Goal: Obtain resource: Download file/media

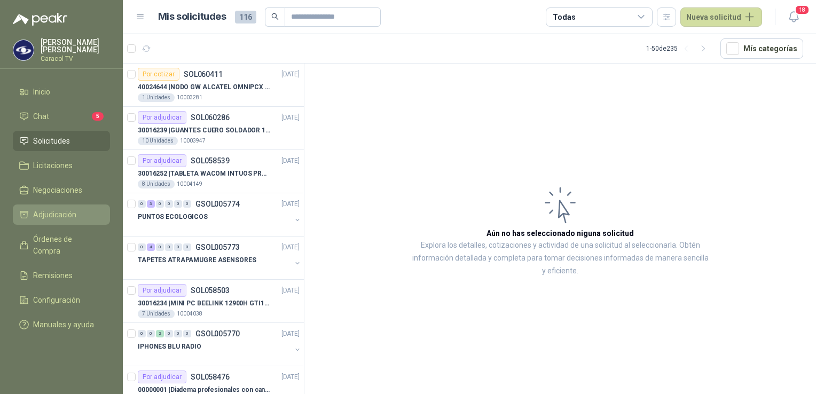
click at [70, 214] on span "Adjudicación" at bounding box center [54, 215] width 43 height 12
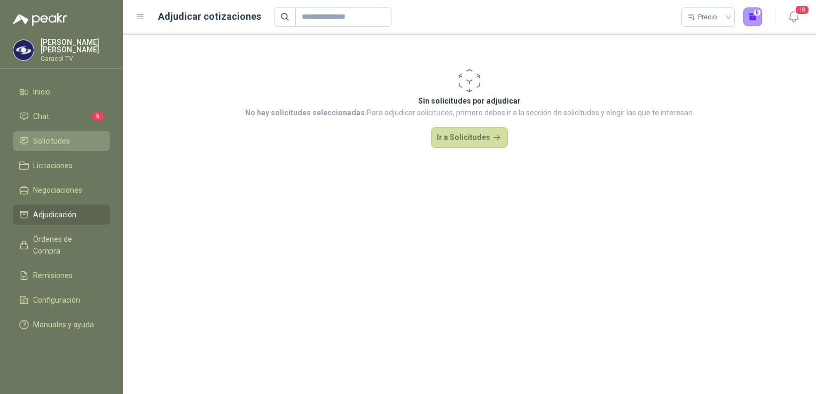
click at [48, 135] on span "Solicitudes" at bounding box center [51, 141] width 37 height 12
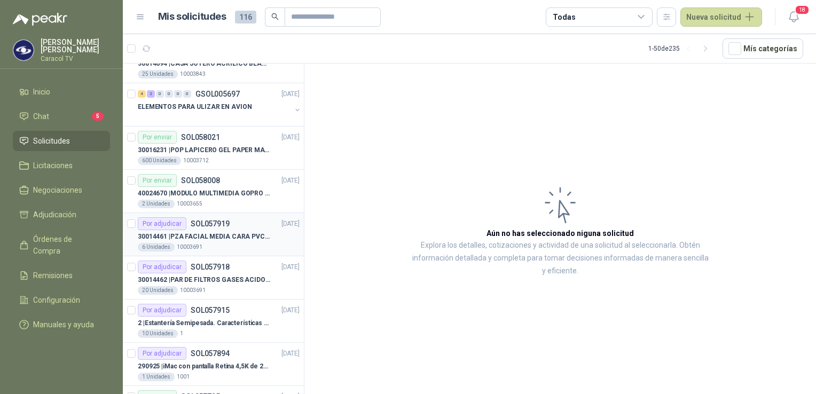
scroll to position [481, 0]
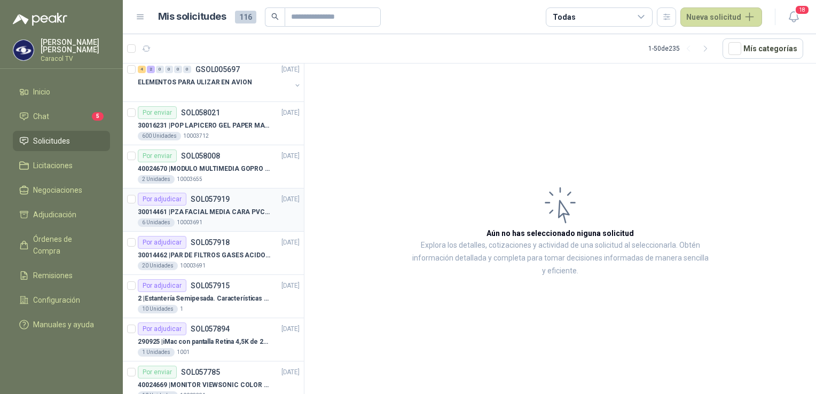
click at [223, 208] on p "30014461 | PZA FACIAL MEDIA CARA PVC SERIE 6000 3M" at bounding box center [204, 212] width 133 height 10
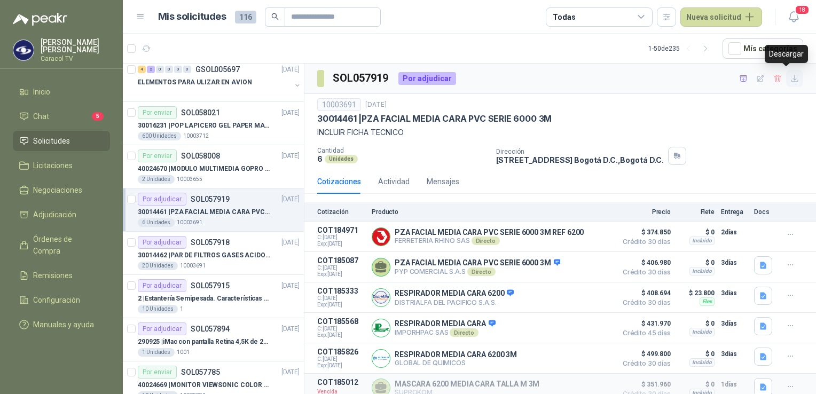
click at [790, 79] on icon "button" at bounding box center [794, 78] width 9 height 9
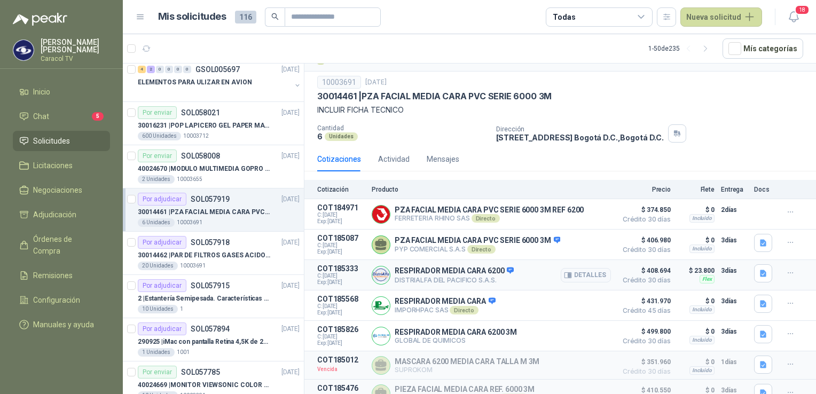
scroll to position [34, 0]
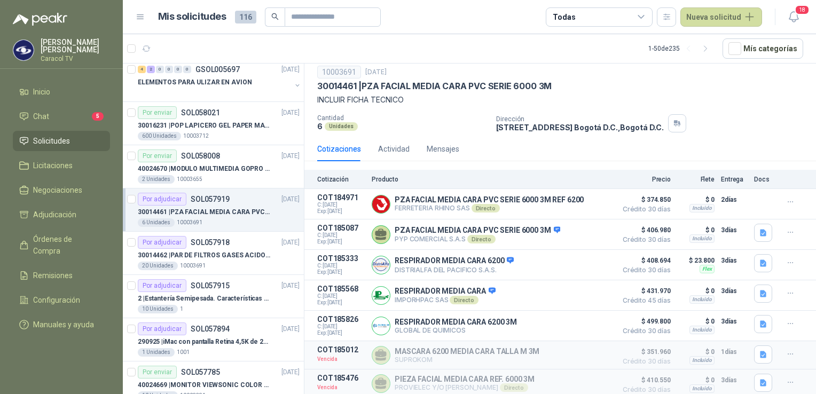
click at [777, 125] on div "Dirección [STREET_ADDRESS] , [GEOGRAPHIC_DATA] D.C." at bounding box center [654, 123] width 316 height 18
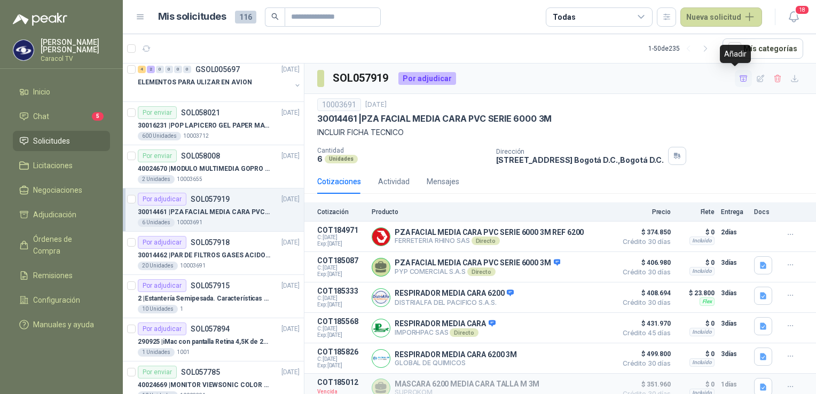
click at [739, 78] on icon "button" at bounding box center [743, 78] width 9 height 9
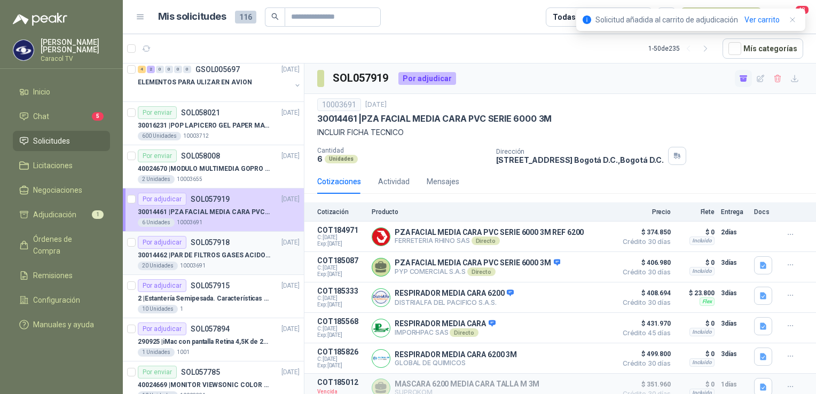
click at [227, 253] on p "30014462 | PAR DE FILTROS GASES ACIDOS REF.2096 3M" at bounding box center [204, 255] width 133 height 10
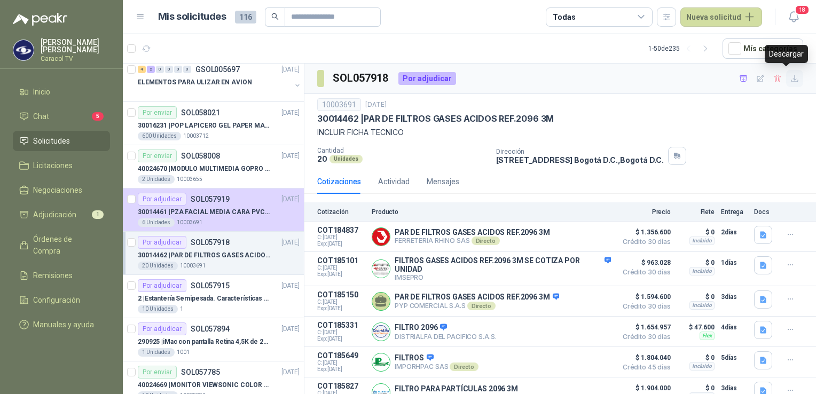
click at [790, 78] on icon "button" at bounding box center [794, 78] width 9 height 9
click at [775, 124] on div "10003691 [DATE] 30014462 | PAR DE FILTROS GASES ACIDOS REF.2096 3M INCLUIR FICH…" at bounding box center [560, 118] width 486 height 40
click at [739, 76] on icon "button" at bounding box center [742, 78] width 7 height 6
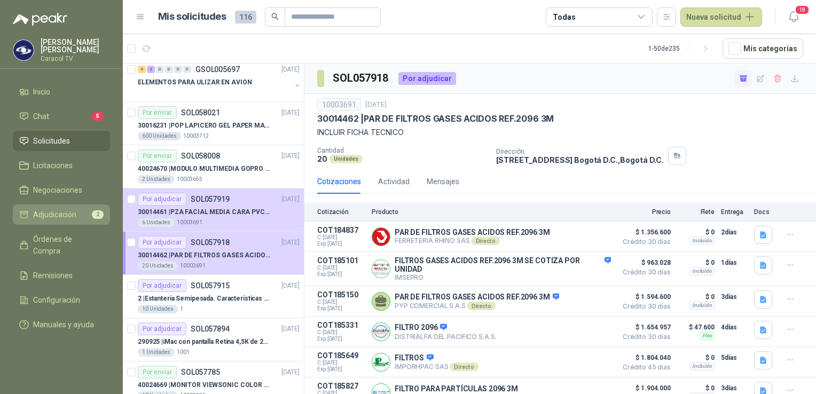
click at [68, 215] on span "Adjudicación" at bounding box center [54, 215] width 43 height 12
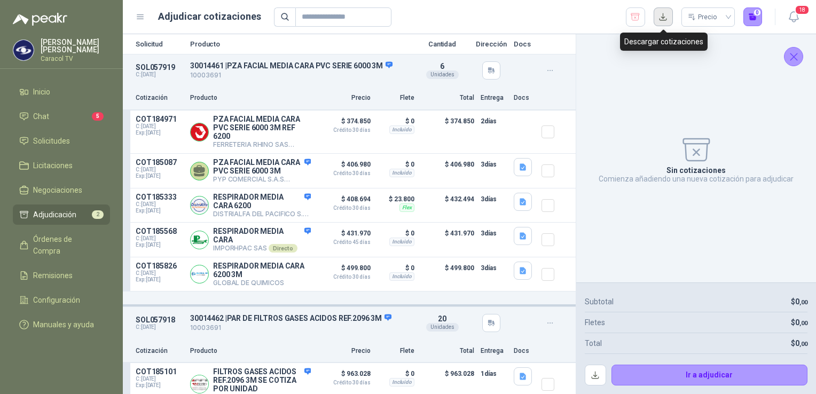
click at [663, 18] on button "button" at bounding box center [663, 16] width 19 height 19
click at [616, 245] on div "Sin cotizaciones Comienza añadiendo una nueva cotización para adjudicar" at bounding box center [696, 158] width 223 height 231
click at [282, 132] on button "Detalles" at bounding box center [286, 132] width 50 height 14
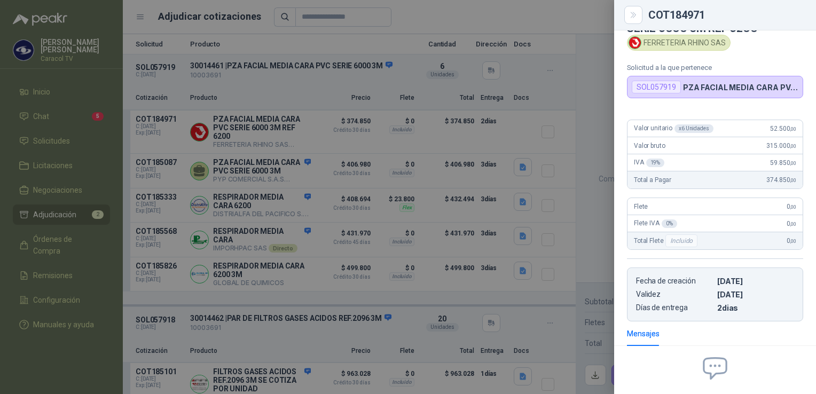
scroll to position [30, 0]
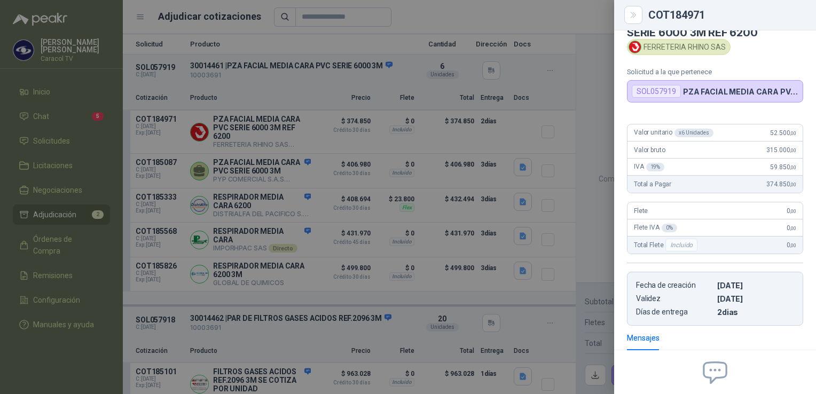
click at [597, 112] on div at bounding box center [408, 197] width 816 height 394
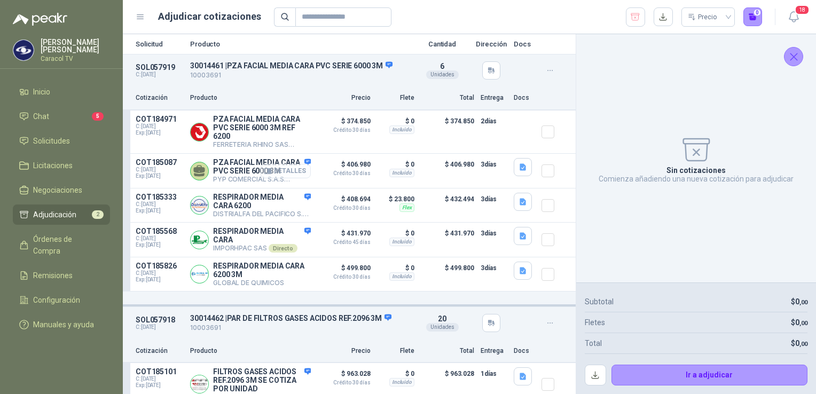
click at [282, 173] on button "Detalles" at bounding box center [286, 171] width 50 height 14
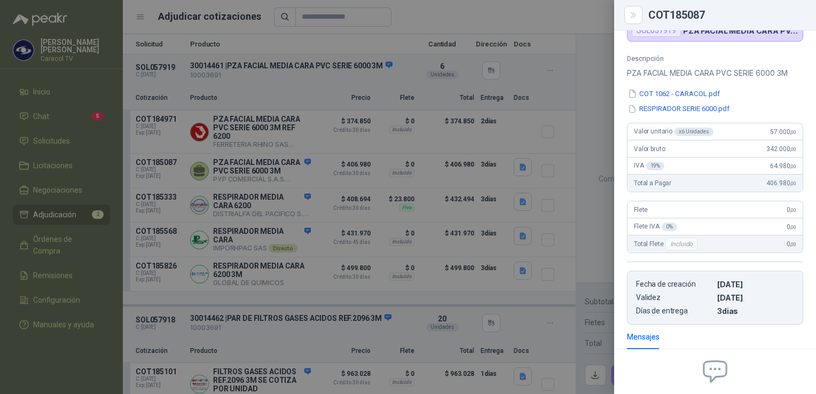
scroll to position [90, 0]
click at [697, 112] on button "RESPIRADOR SERIE 6000.pdf" at bounding box center [679, 109] width 104 height 11
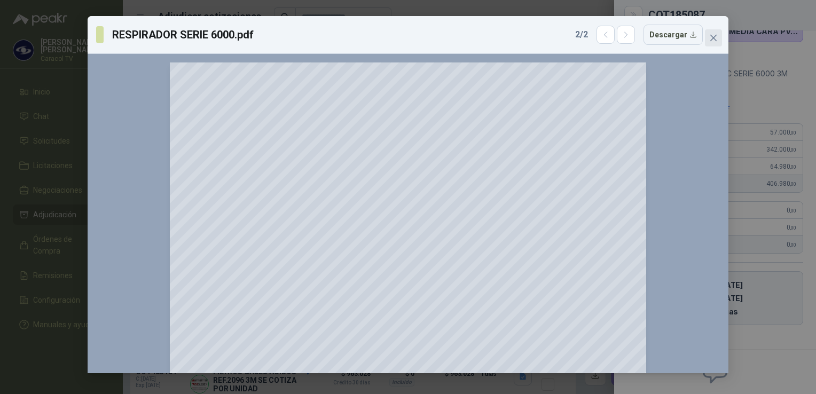
click at [711, 35] on icon "close" at bounding box center [713, 38] width 6 height 6
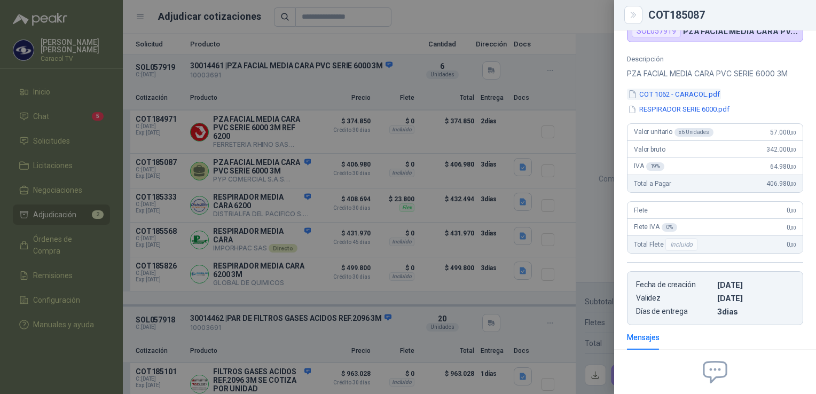
click at [681, 93] on button "COT 1062 - CARACOL.pdf" at bounding box center [674, 94] width 94 height 11
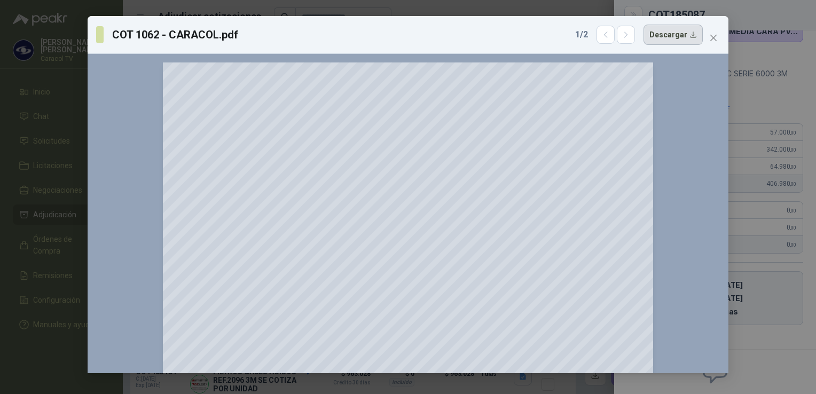
click at [683, 37] on button "Descargar" at bounding box center [672, 35] width 59 height 20
click at [712, 35] on icon "close" at bounding box center [713, 38] width 9 height 9
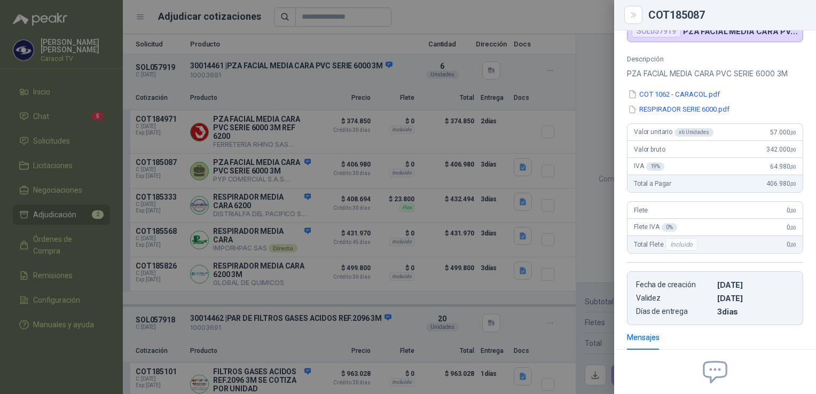
click at [250, 129] on div at bounding box center [408, 197] width 816 height 394
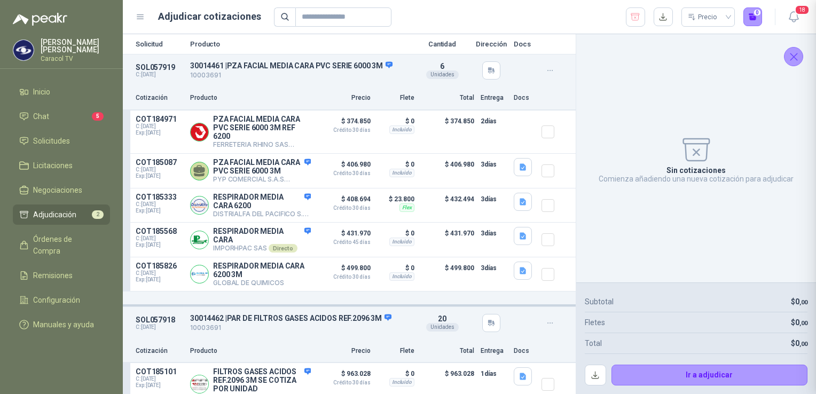
scroll to position [197, 0]
click at [265, 132] on icon "button" at bounding box center [268, 132] width 8 height 8
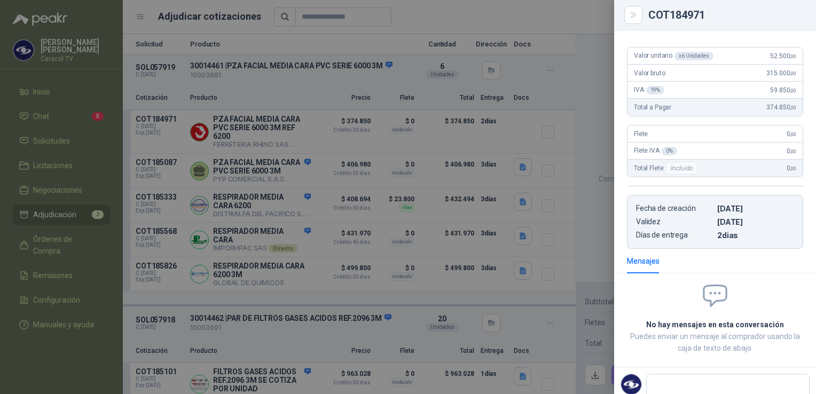
scroll to position [0, 0]
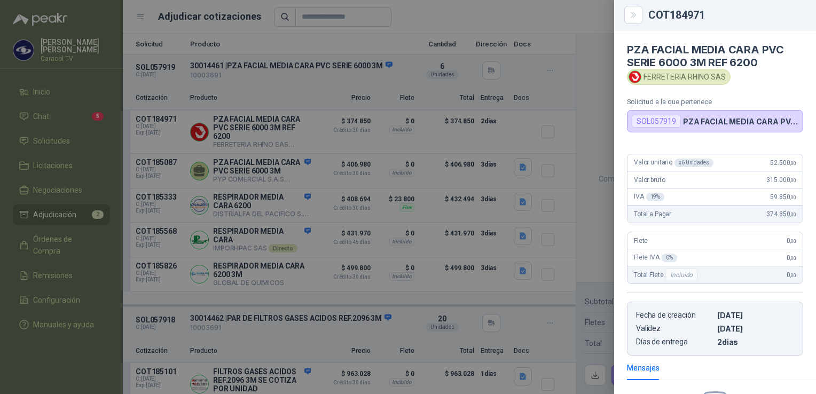
click at [118, 294] on div at bounding box center [408, 197] width 816 height 394
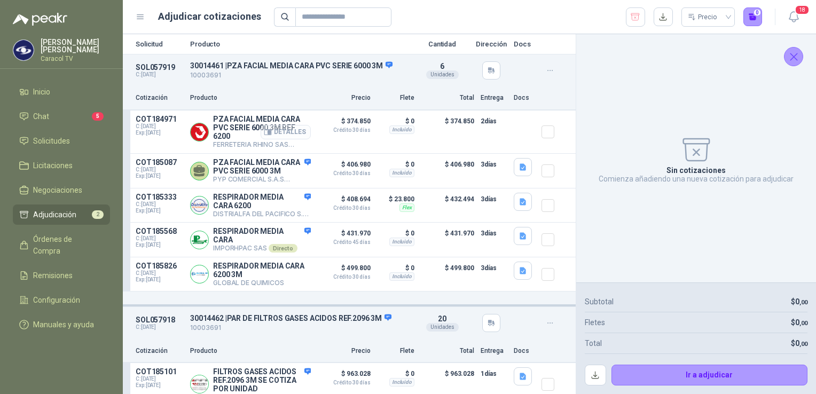
click at [276, 130] on button "Detalles" at bounding box center [286, 132] width 50 height 14
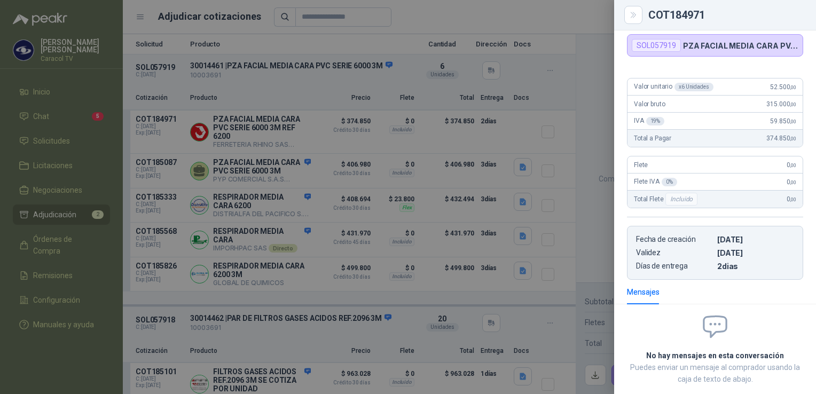
scroll to position [0, 0]
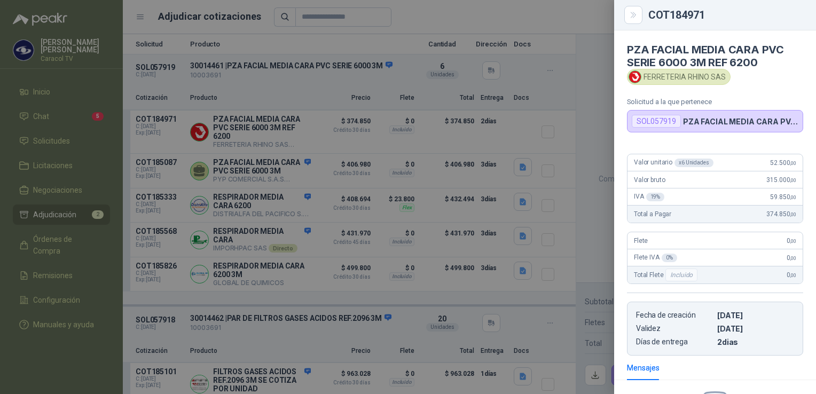
click at [750, 121] on p "PZA FACIAL MEDIA CARA PVC SERIE 6000 3M" at bounding box center [740, 121] width 115 height 9
click at [785, 123] on p "PZA FACIAL MEDIA CARA PVC SERIE 6000 3M" at bounding box center [740, 121] width 115 height 9
click at [88, 334] on div at bounding box center [408, 197] width 816 height 394
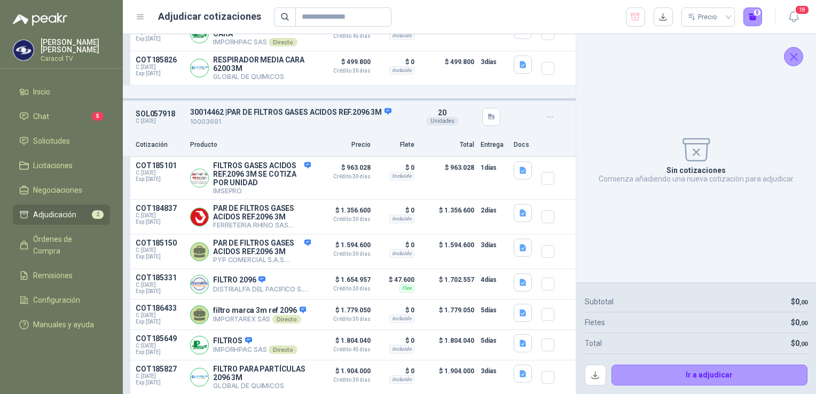
scroll to position [214, 0]
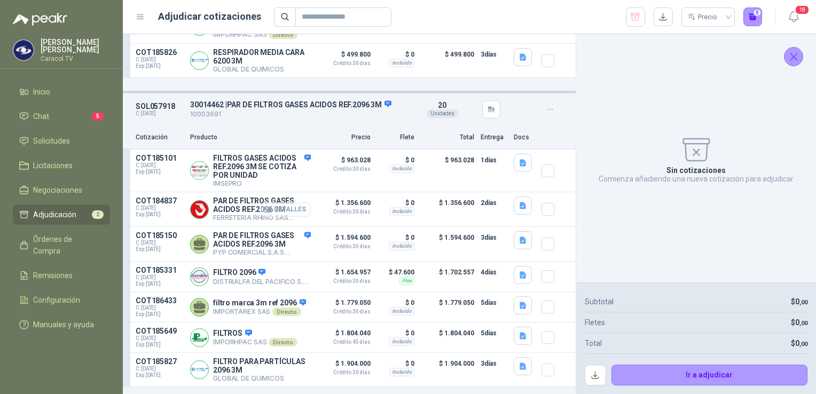
click at [271, 217] on button "Detalles" at bounding box center [286, 209] width 50 height 14
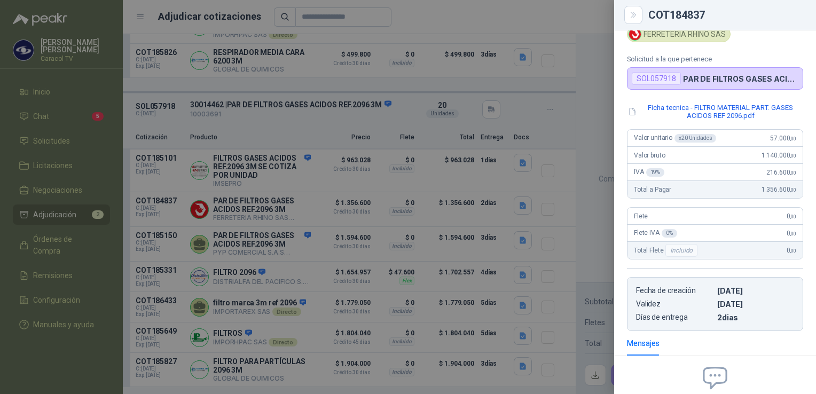
scroll to position [0, 0]
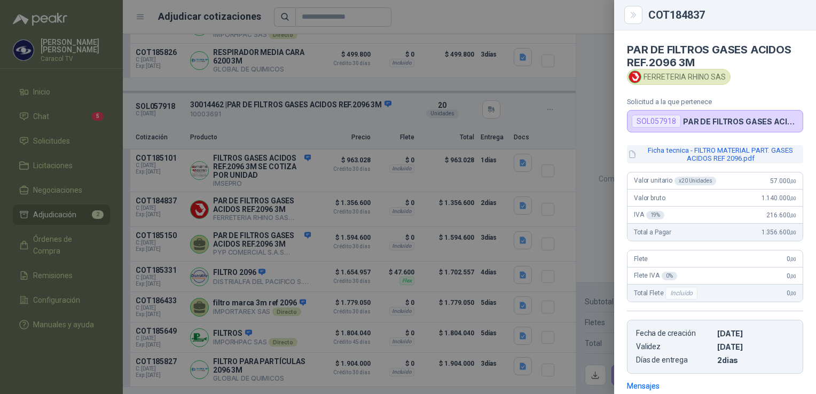
click at [686, 152] on button "Ficha tecnica - FILTRO MATERIAL PART. GASES ACIDOS REF 2096.pdf" at bounding box center [715, 154] width 176 height 18
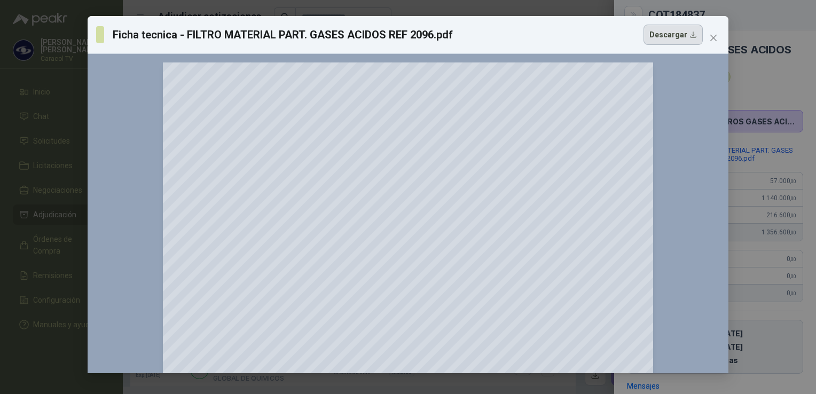
click at [664, 37] on button "Descargar" at bounding box center [672, 35] width 59 height 20
click at [121, 116] on div at bounding box center [408, 379] width 624 height 634
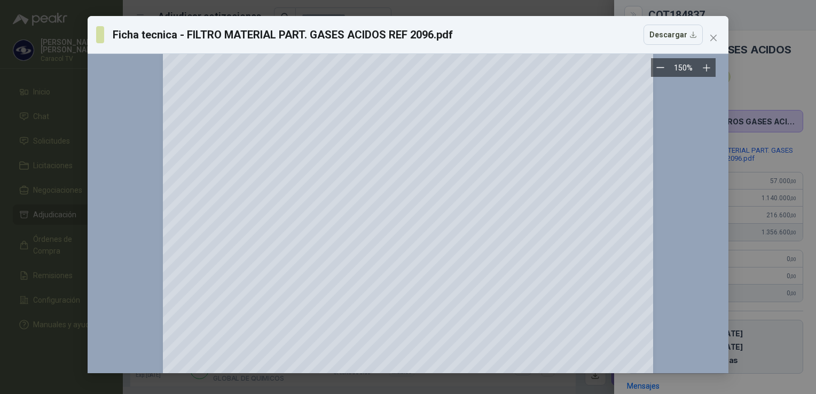
scroll to position [267, 0]
click at [711, 34] on icon "close" at bounding box center [713, 38] width 9 height 9
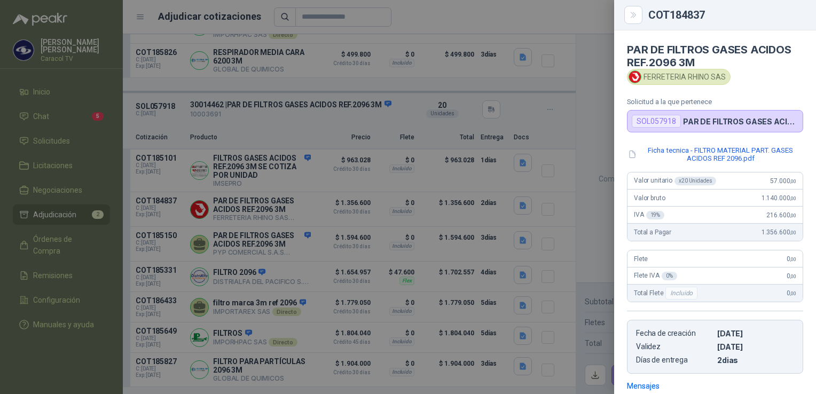
click at [104, 302] on div at bounding box center [408, 197] width 816 height 394
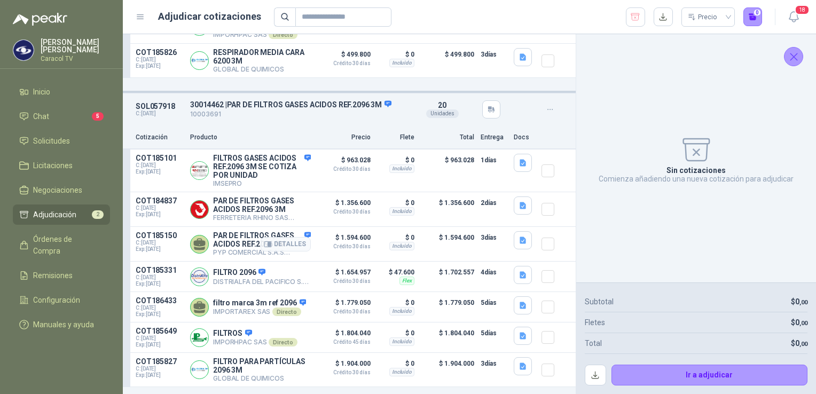
scroll to position [256, 0]
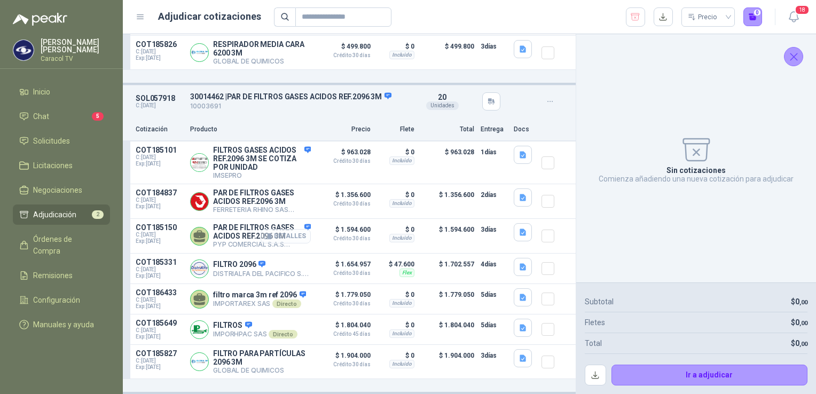
click at [292, 229] on button "Detalles" at bounding box center [286, 236] width 50 height 14
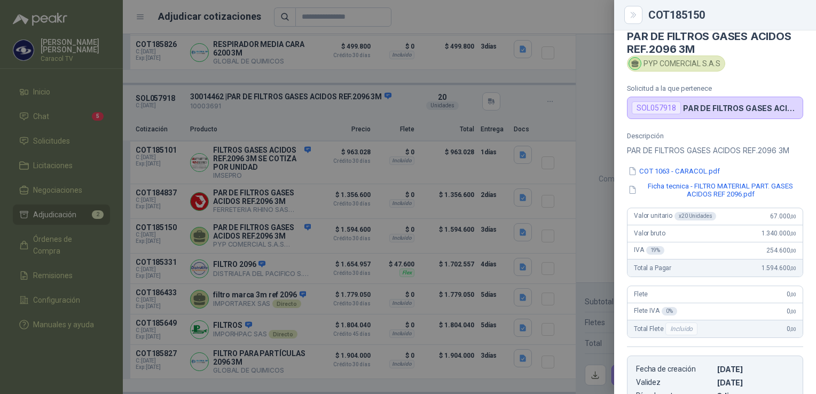
scroll to position [0, 0]
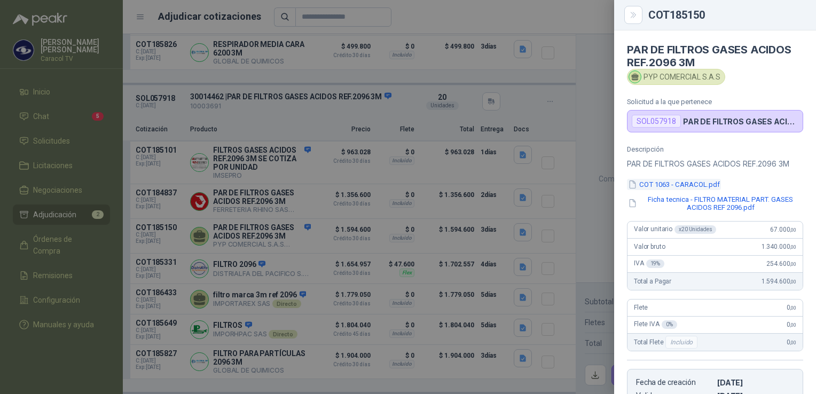
click at [704, 186] on button "COT 1063 - CARACOL.pdf" at bounding box center [674, 184] width 94 height 11
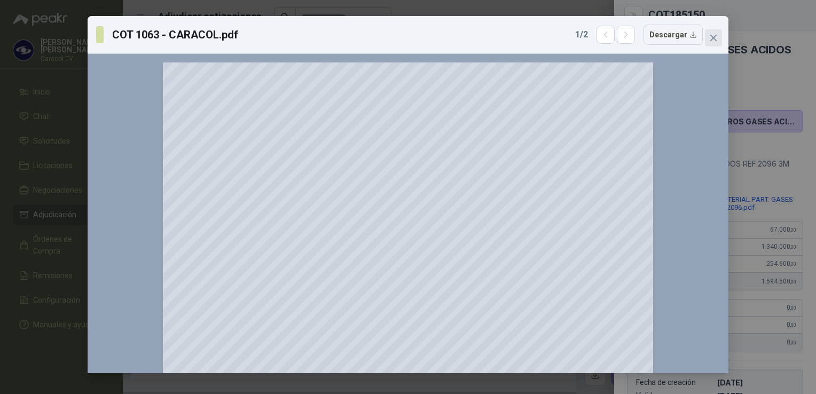
click at [718, 35] on span "Close" at bounding box center [713, 38] width 17 height 9
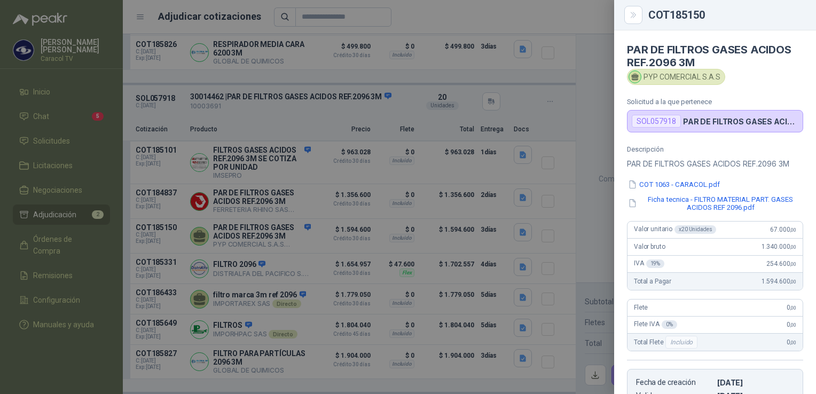
click at [241, 194] on div at bounding box center [408, 197] width 816 height 394
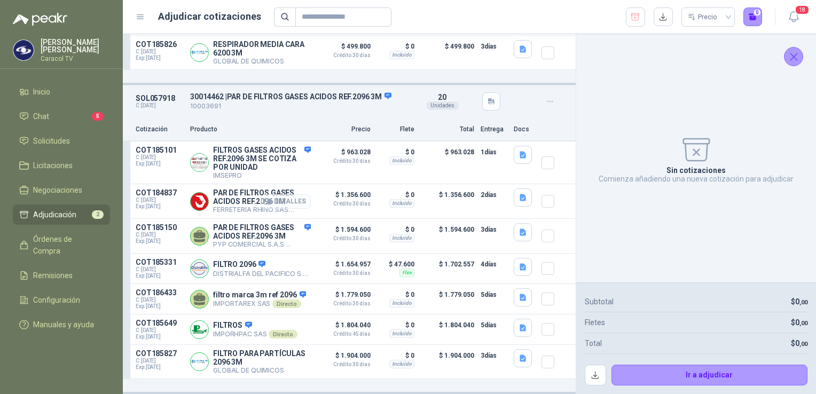
click at [268, 194] on button "Detalles" at bounding box center [286, 201] width 50 height 14
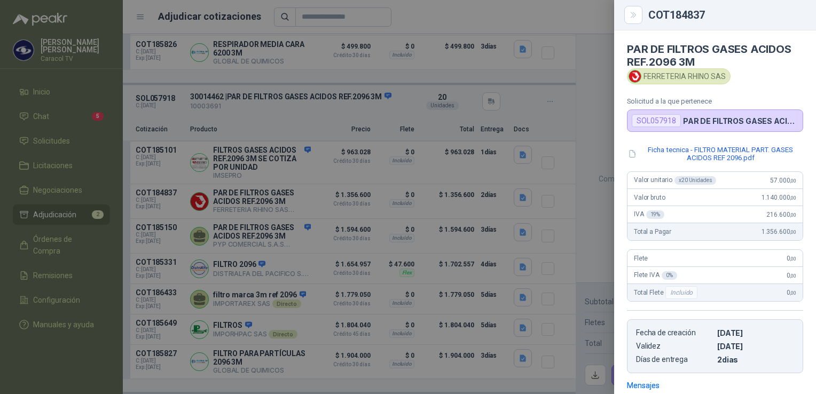
scroll to position [0, 0]
